Goal: Task Accomplishment & Management: Manage account settings

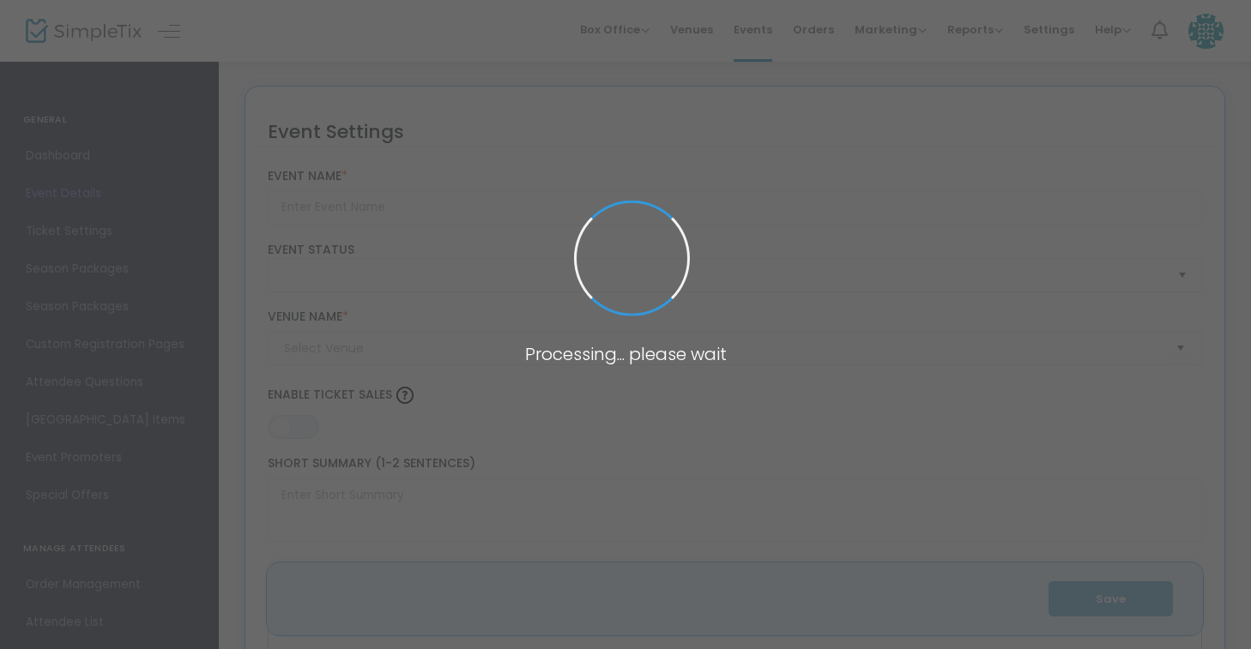
type input "Regenerative Futures Conference"
type textarea "Regenerative Futures Conference Join thought leaders, innovators, educators and…"
type input "5.000 %"
type input "Register Now"
type input "[GEOGRAPHIC_DATA]"
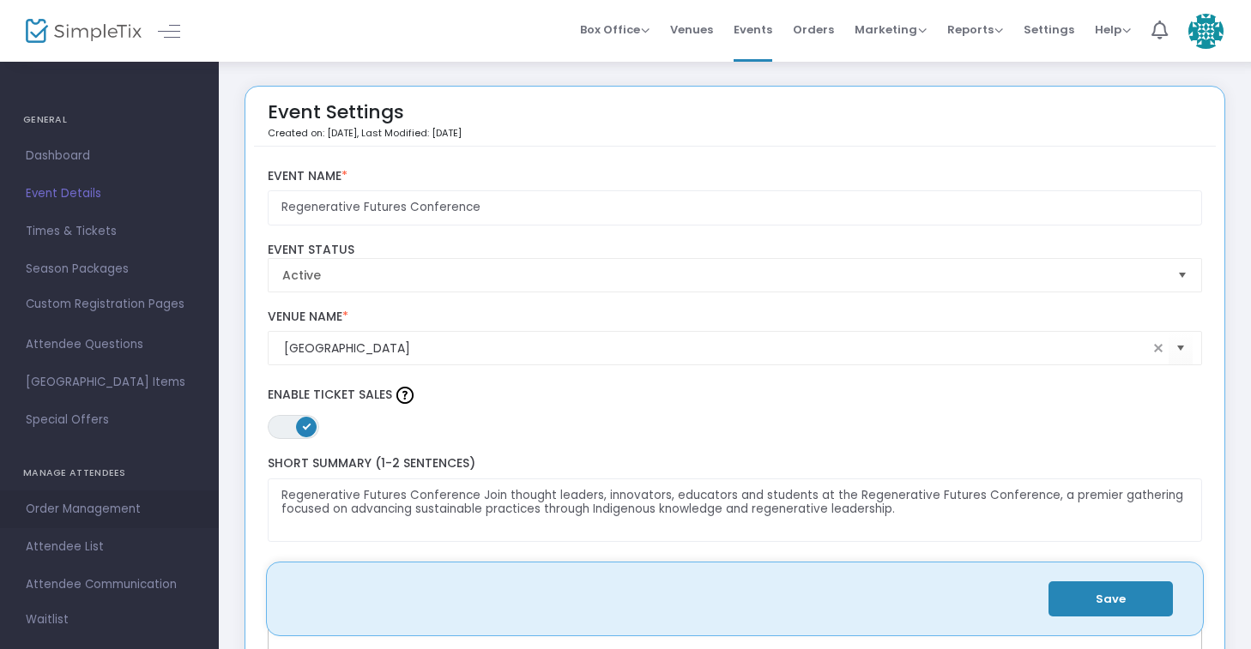
click at [98, 513] on span "Order Management" at bounding box center [109, 509] width 167 height 22
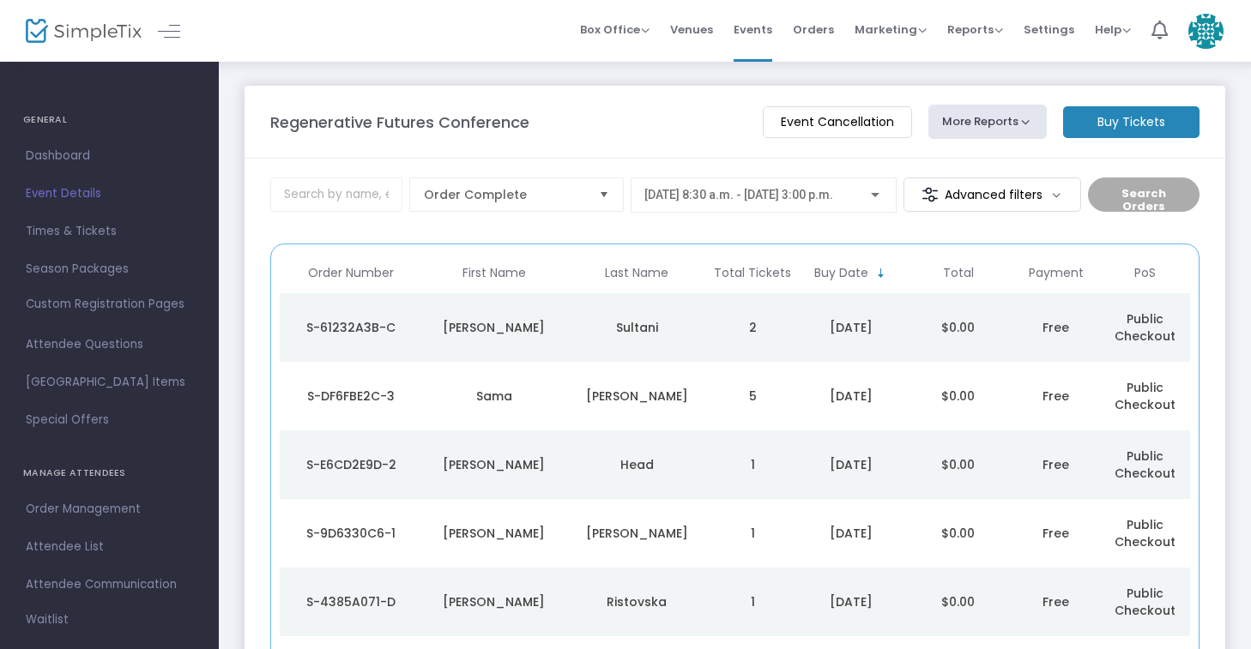
click at [1004, 401] on td "$0.00" at bounding box center [957, 396] width 107 height 69
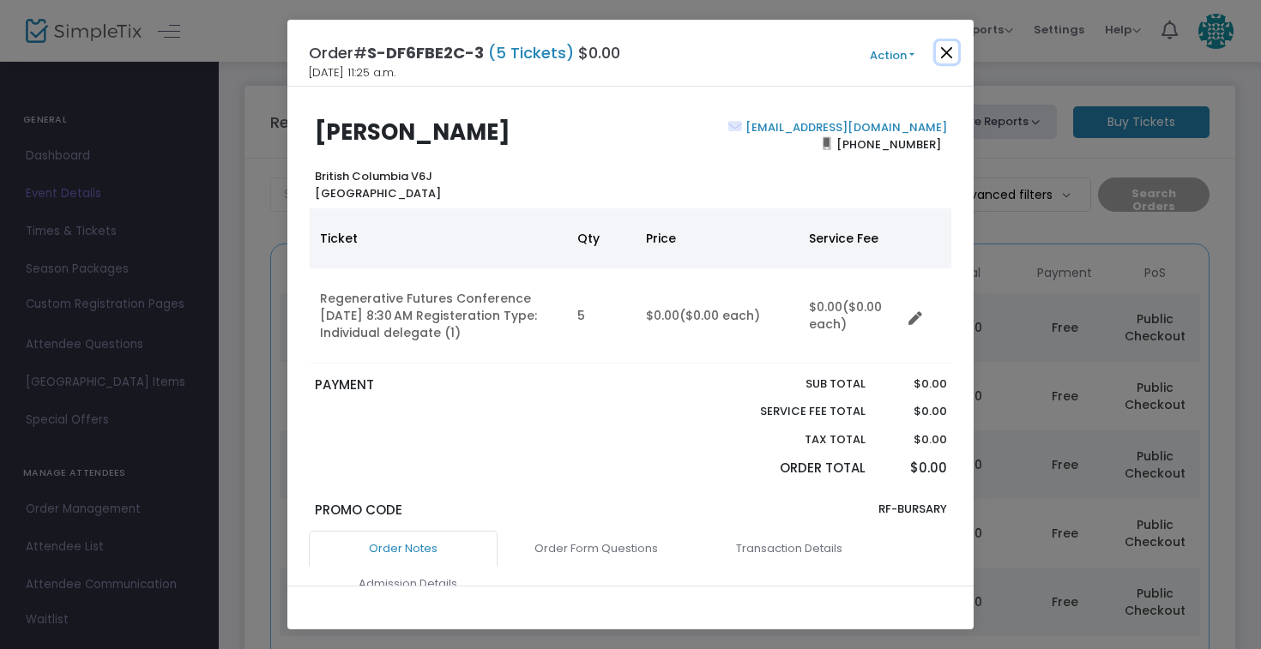
click at [952, 48] on button "Close" at bounding box center [947, 52] width 22 height 22
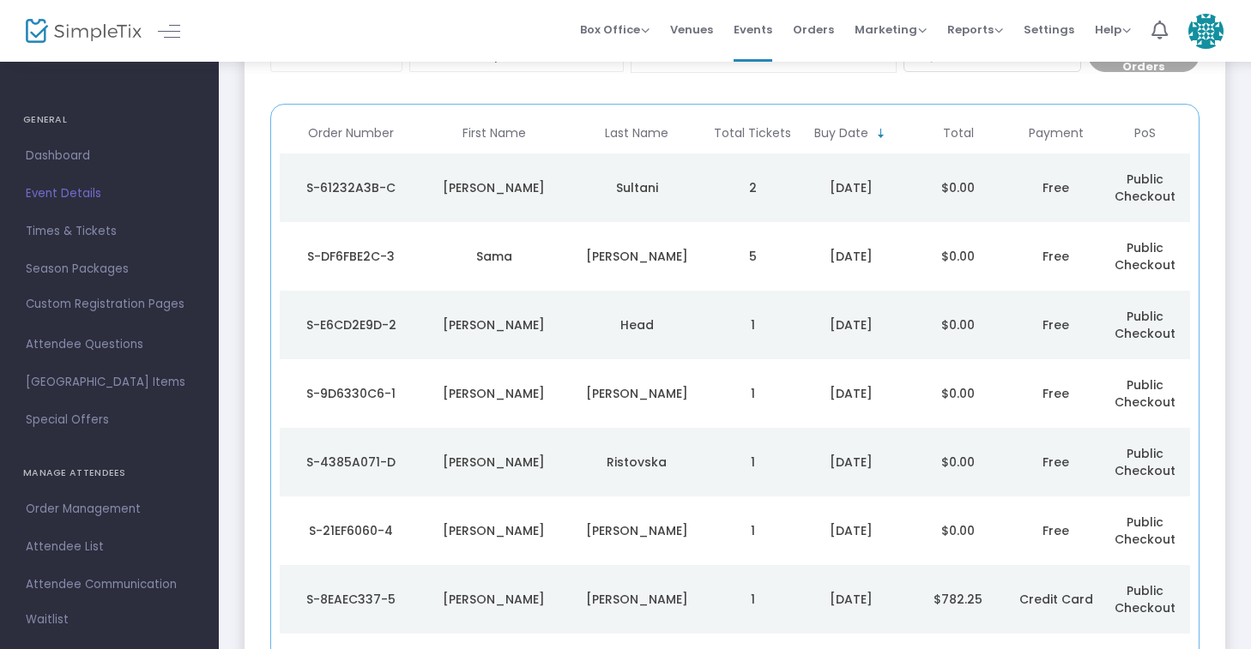
scroll to position [138, 0]
click at [635, 205] on td "Sultani" at bounding box center [636, 189] width 142 height 69
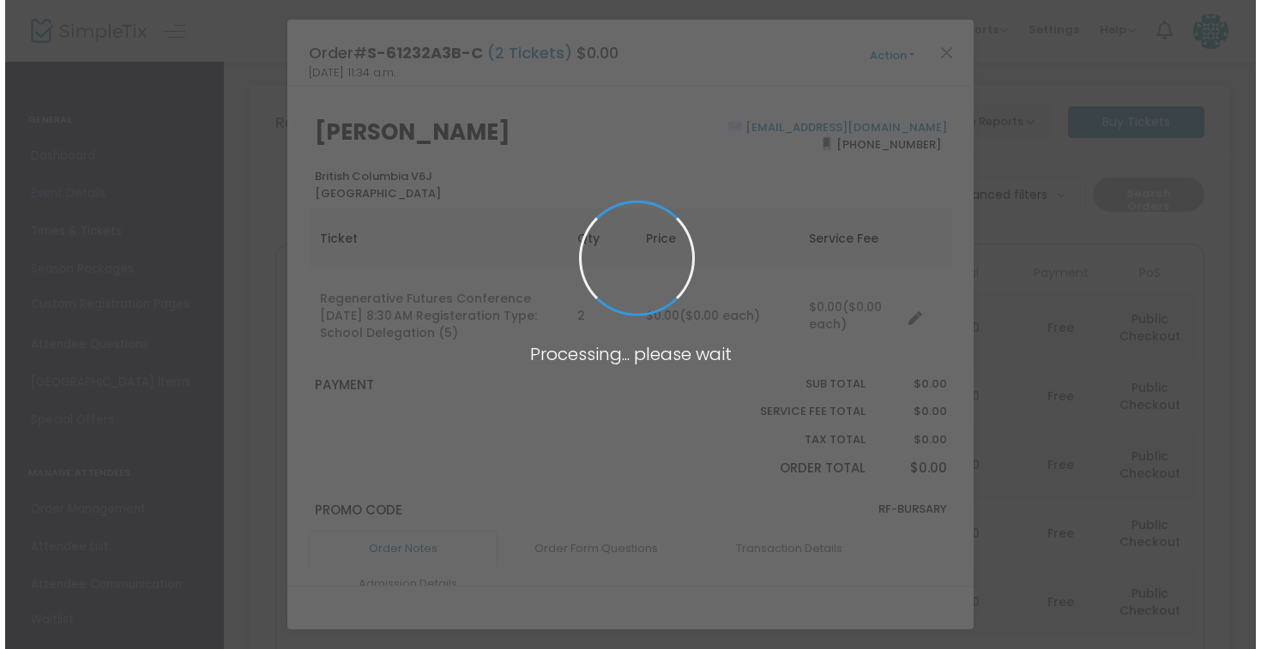
scroll to position [0, 0]
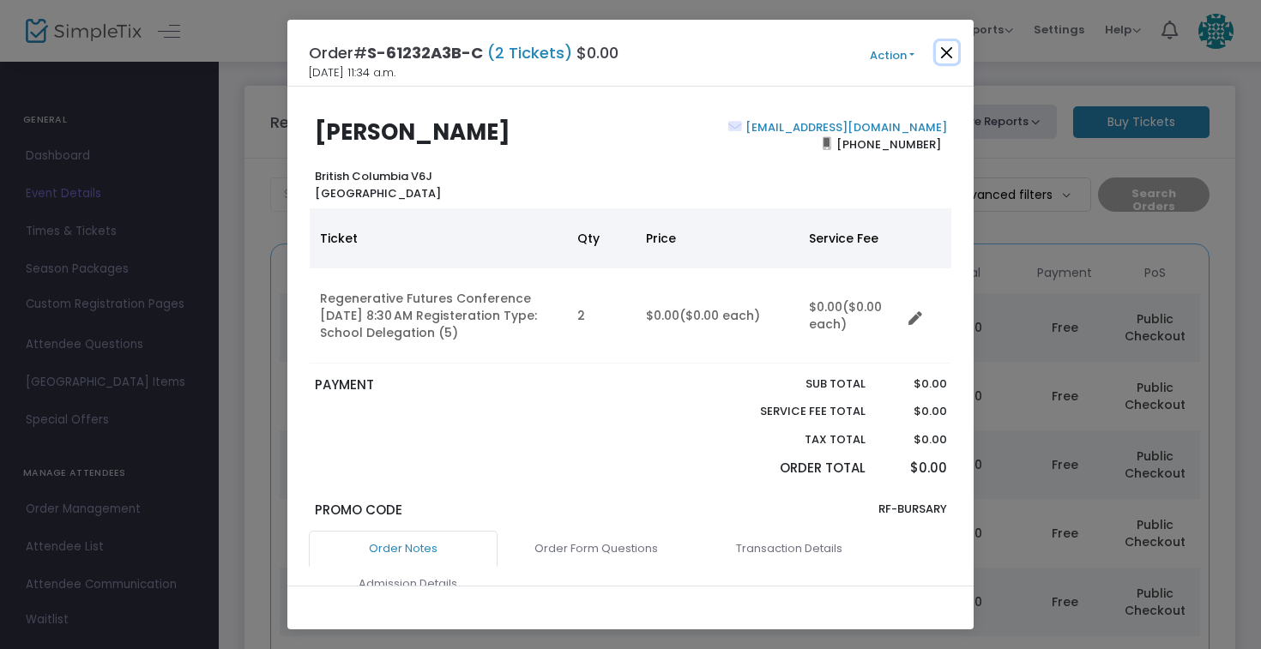
click at [942, 56] on button "Close" at bounding box center [947, 52] width 22 height 22
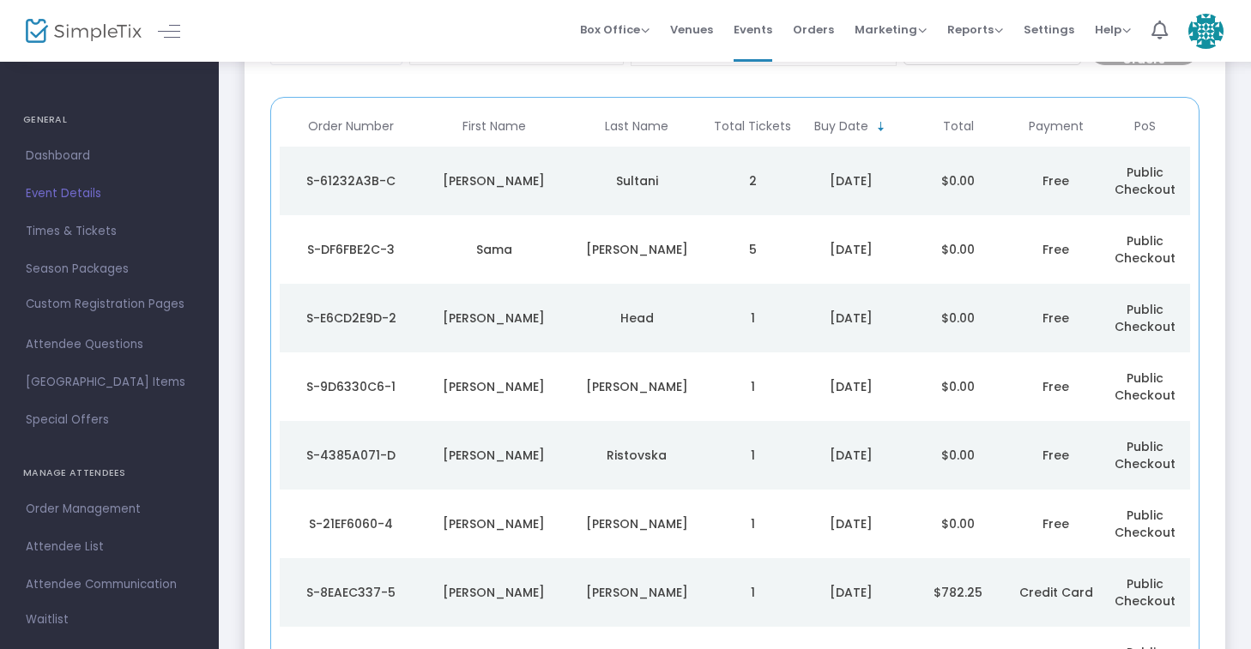
scroll to position [193, 0]
